Goal: Information Seeking & Learning: Learn about a topic

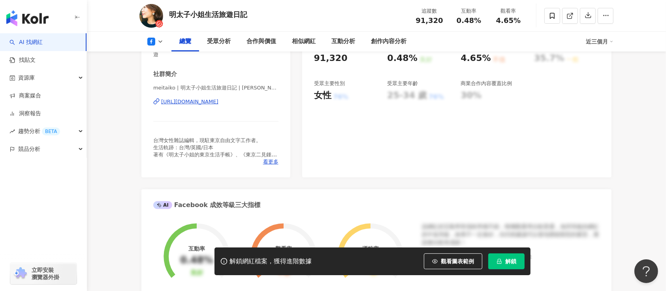
scroll to position [158, 0]
click at [219, 100] on div "https://www.facebook.com/254582971321781" at bounding box center [189, 101] width 57 height 7
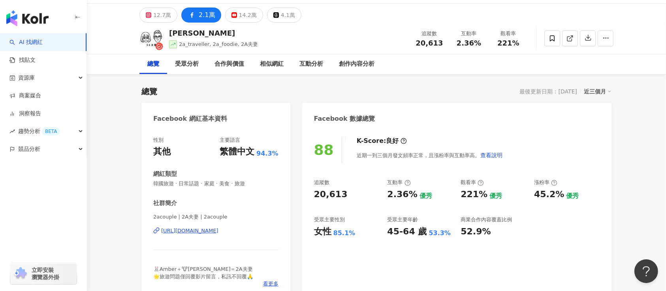
scroll to position [105, 0]
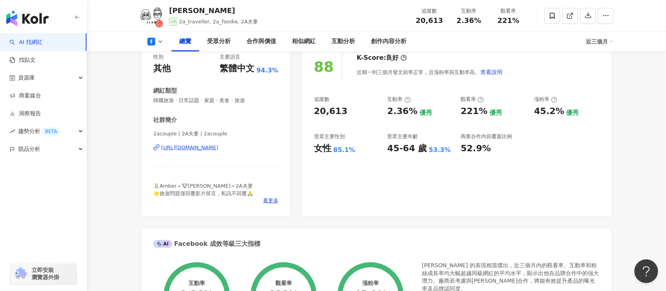
click at [211, 147] on div "[URL][DOMAIN_NAME]" at bounding box center [189, 147] width 57 height 7
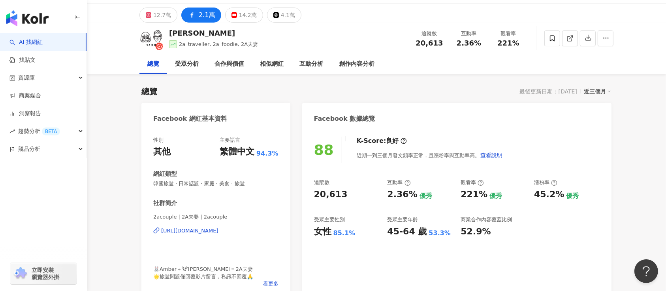
scroll to position [0, 0]
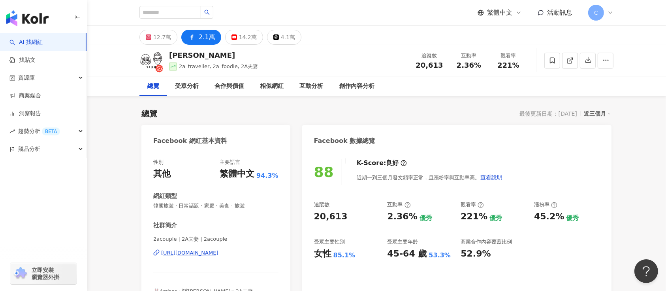
click at [24, 23] on img "button" at bounding box center [27, 18] width 42 height 16
